Goal: Check status: Check status

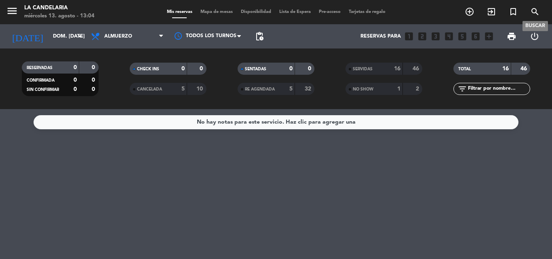
click at [536, 9] on icon "search" at bounding box center [535, 12] width 10 height 10
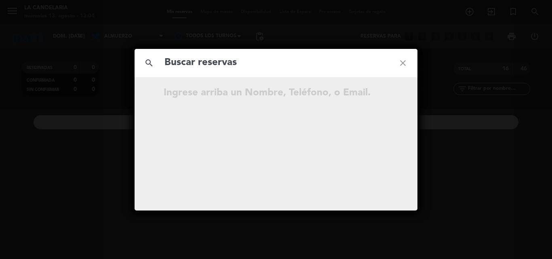
click at [203, 67] on input "text" at bounding box center [276, 63] width 225 height 17
type input "kGUmN0"
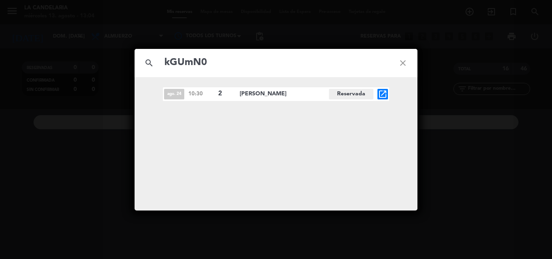
click at [381, 91] on icon "open_in_new" at bounding box center [383, 94] width 10 height 10
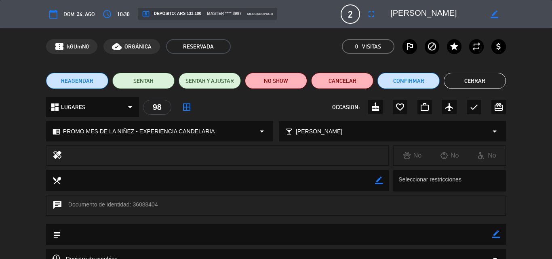
drag, startPoint x: 132, startPoint y: 205, endPoint x: 156, endPoint y: 204, distance: 24.3
click at [156, 204] on div "chat Documento de identidad: 36088404" at bounding box center [276, 206] width 460 height 20
copy div "36088404"
click at [279, 254] on div "Registro de cambios arrow_drop_down" at bounding box center [276, 259] width 448 height 10
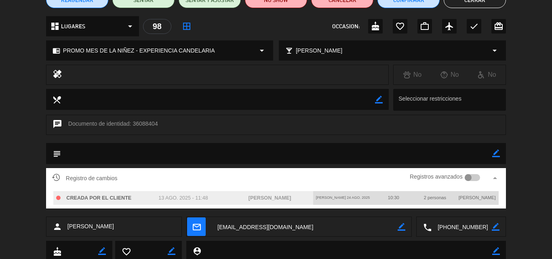
scroll to position [107, 0]
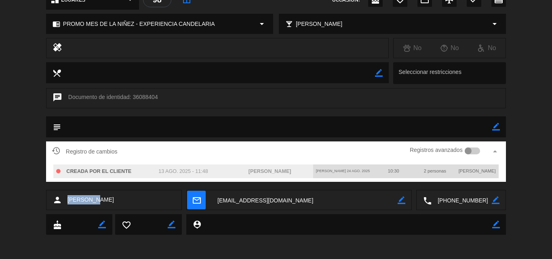
drag, startPoint x: 67, startPoint y: 198, endPoint x: 99, endPoint y: 194, distance: 31.3
click at [99, 194] on div "person [PERSON_NAME]" at bounding box center [114, 200] width 136 height 20
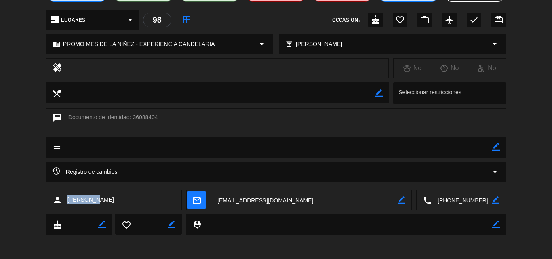
copy span "[PERSON_NAME]"
click at [266, 251] on div "calendar_today dom. 24, ago. access_time 10:30 local_atm Depósito: ARS 133.100 …" at bounding box center [276, 129] width 552 height 259
click at [280, 198] on textarea at bounding box center [304, 200] width 186 height 20
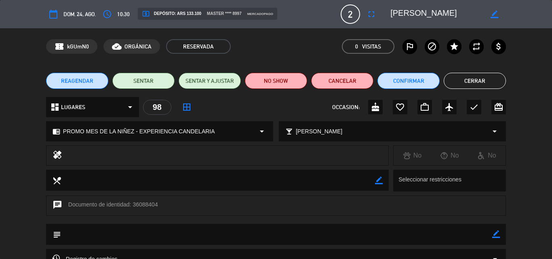
click at [495, 236] on icon "border_color" at bounding box center [496, 234] width 8 height 8
click at [81, 231] on textarea at bounding box center [276, 234] width 431 height 21
paste textarea "B 0007-00005850"
type textarea "B 0007-00005850"
click at [495, 233] on icon at bounding box center [496, 234] width 8 height 8
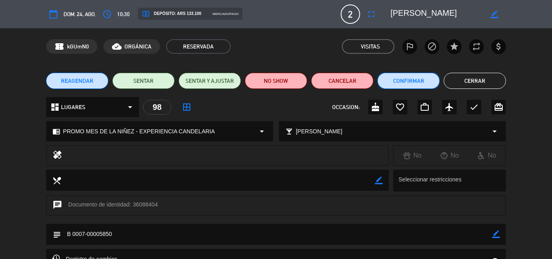
click at [402, 81] on button "Confirmar" at bounding box center [408, 81] width 62 height 16
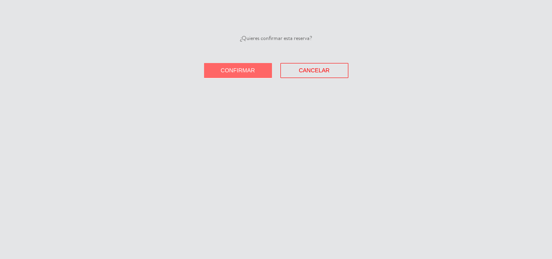
click at [255, 68] on button "Confirmar" at bounding box center [238, 70] width 68 height 15
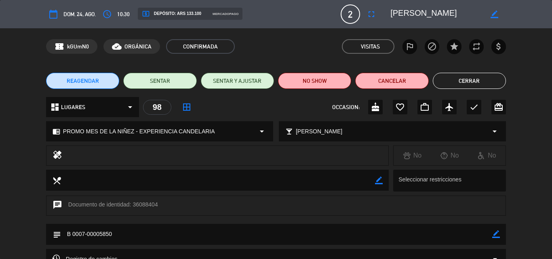
click at [494, 15] on icon "border_color" at bounding box center [494, 15] width 8 height 8
click at [494, 15] on icon at bounding box center [494, 15] width 8 height 8
